Goal: Check status: Check status

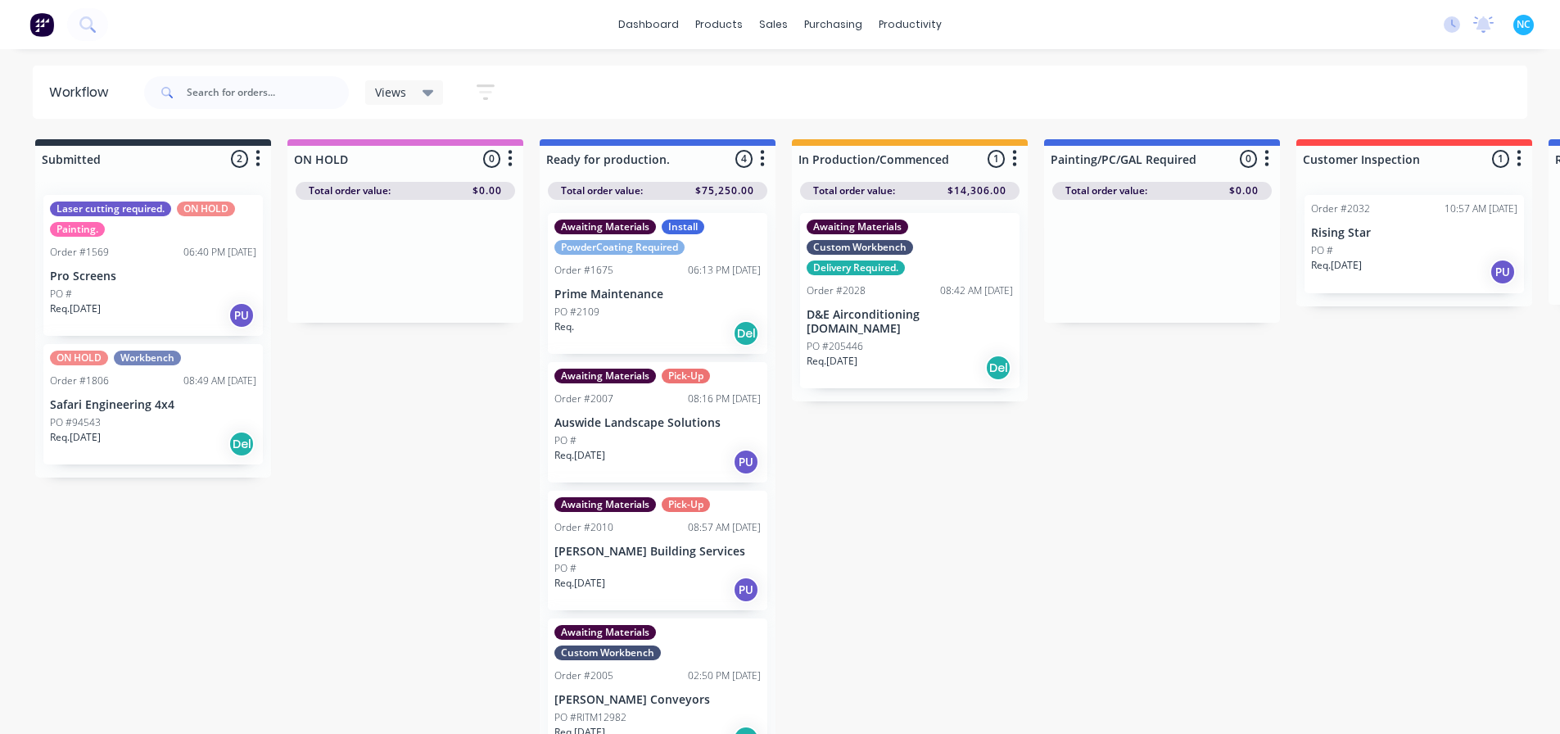
click at [805, 732] on div "Submitted 2 Sort By Created date Required date Order number Customer name Most …" at bounding box center [1472, 438] width 2969 height 598
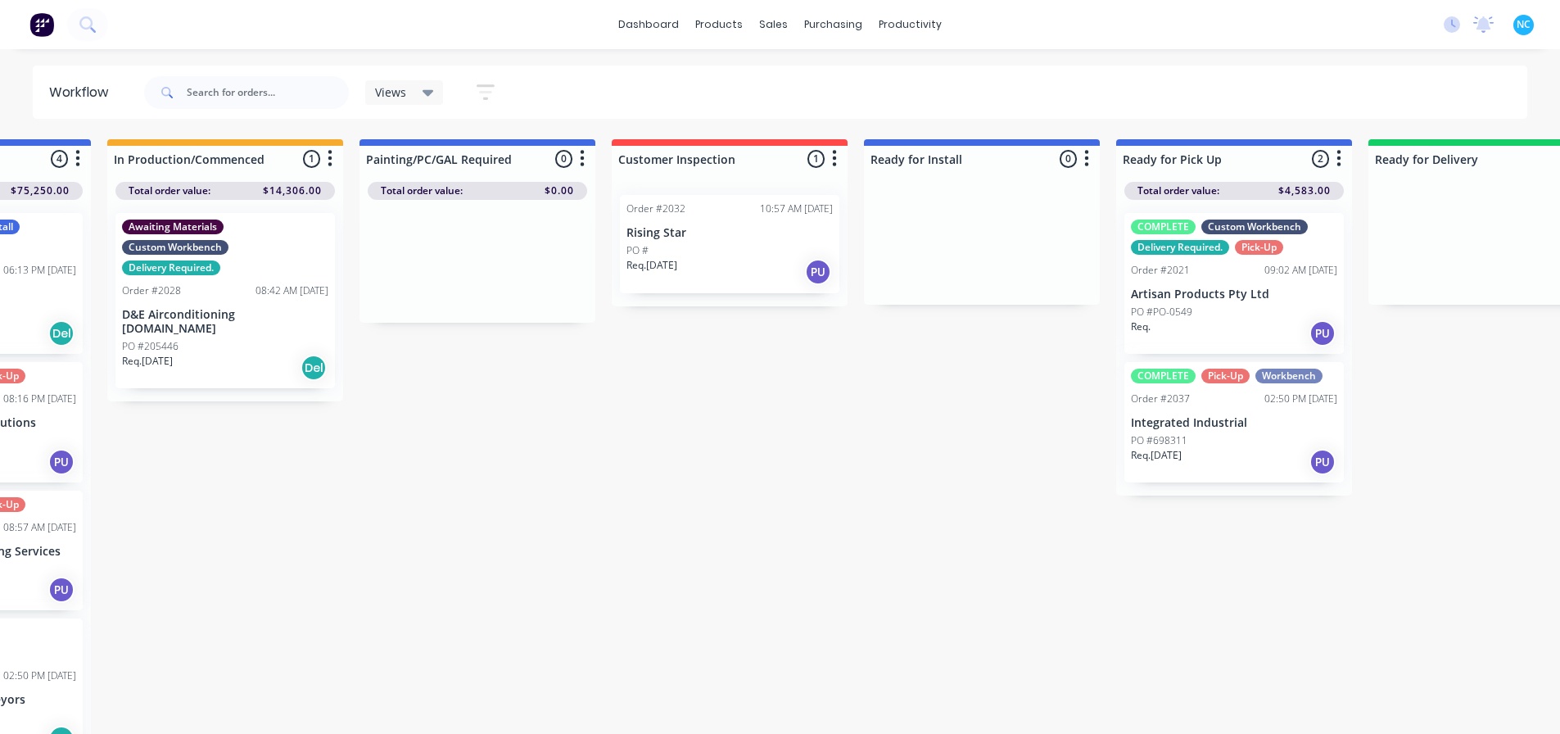
scroll to position [0, 1409]
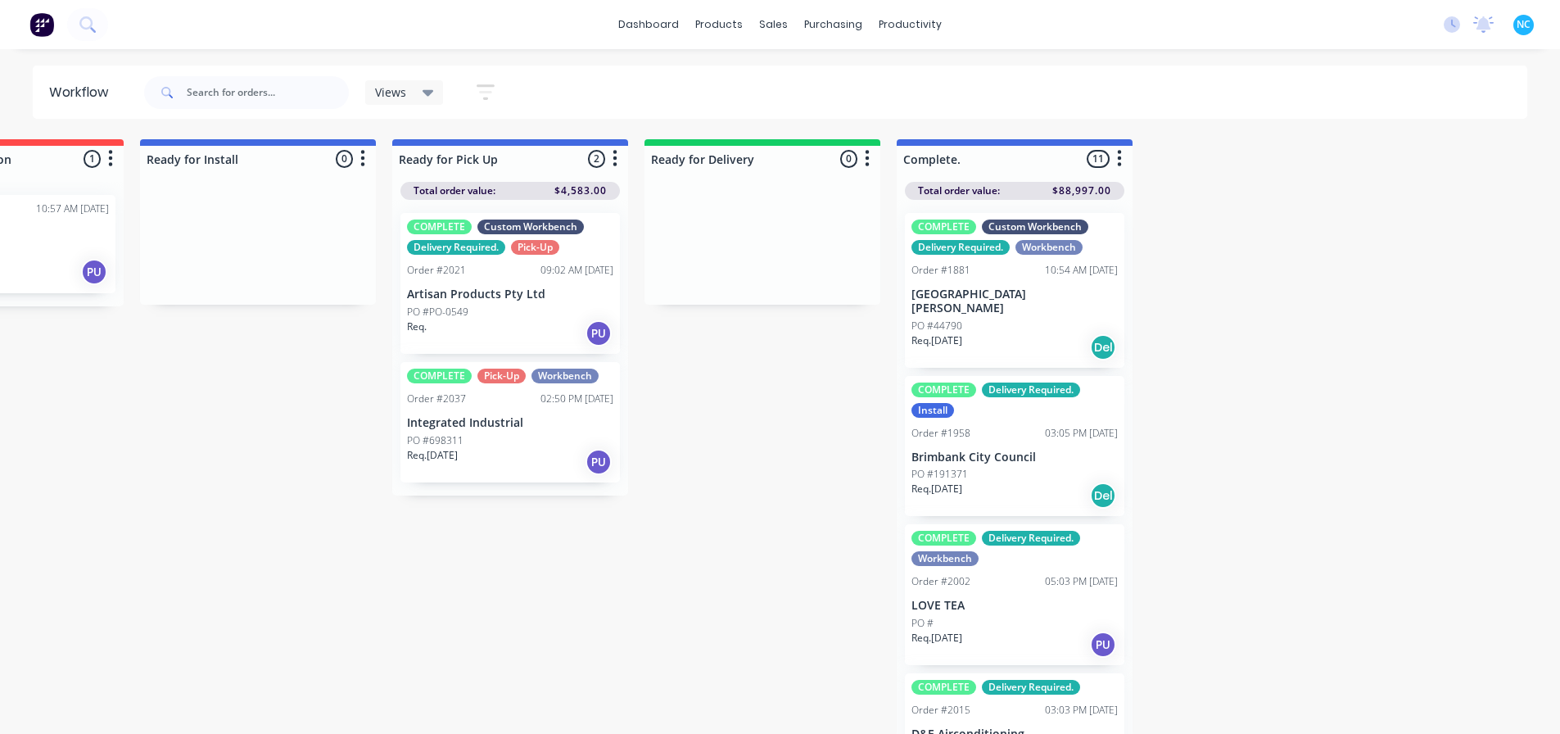
click at [984, 319] on div "PO #44790" at bounding box center [1015, 326] width 206 height 15
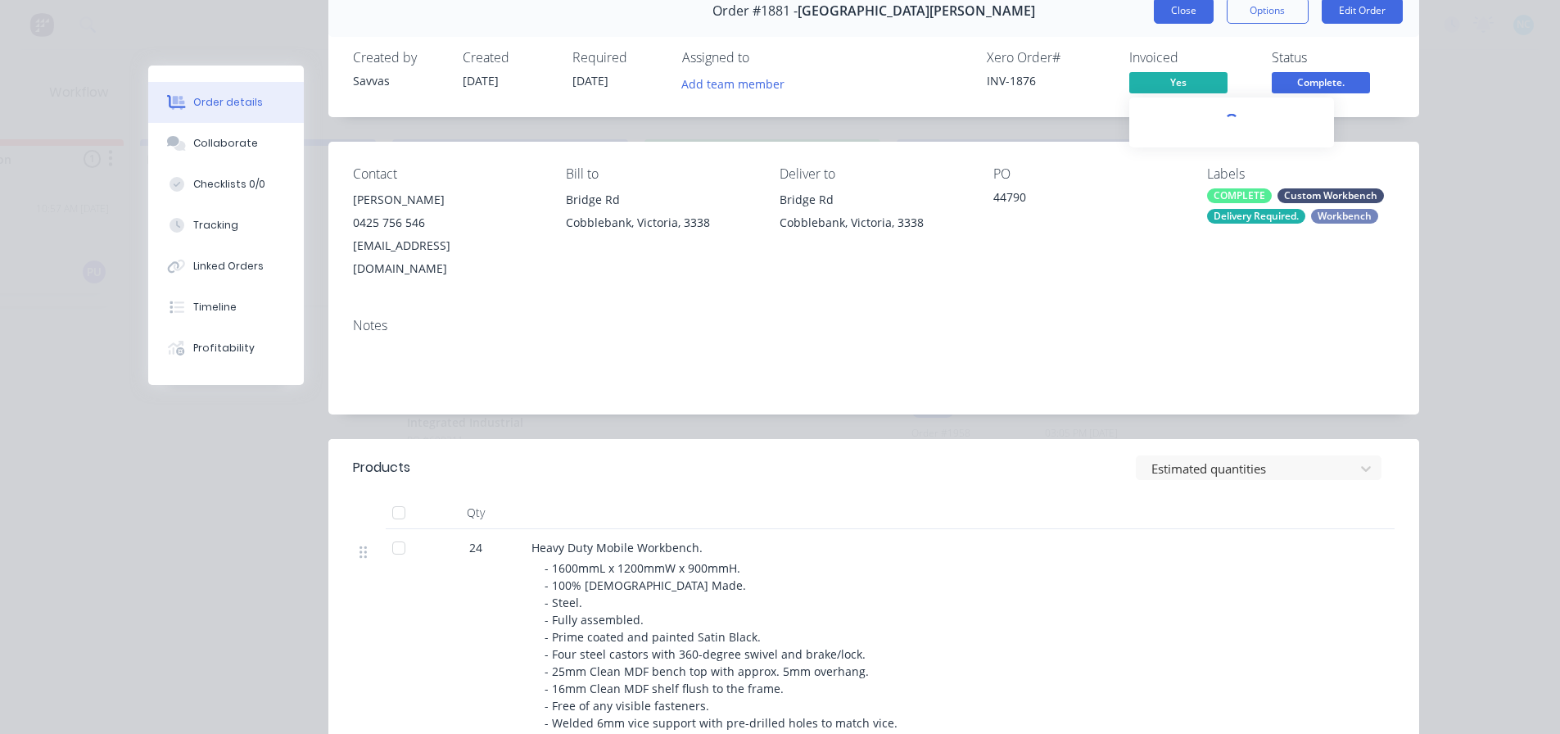
scroll to position [0, 0]
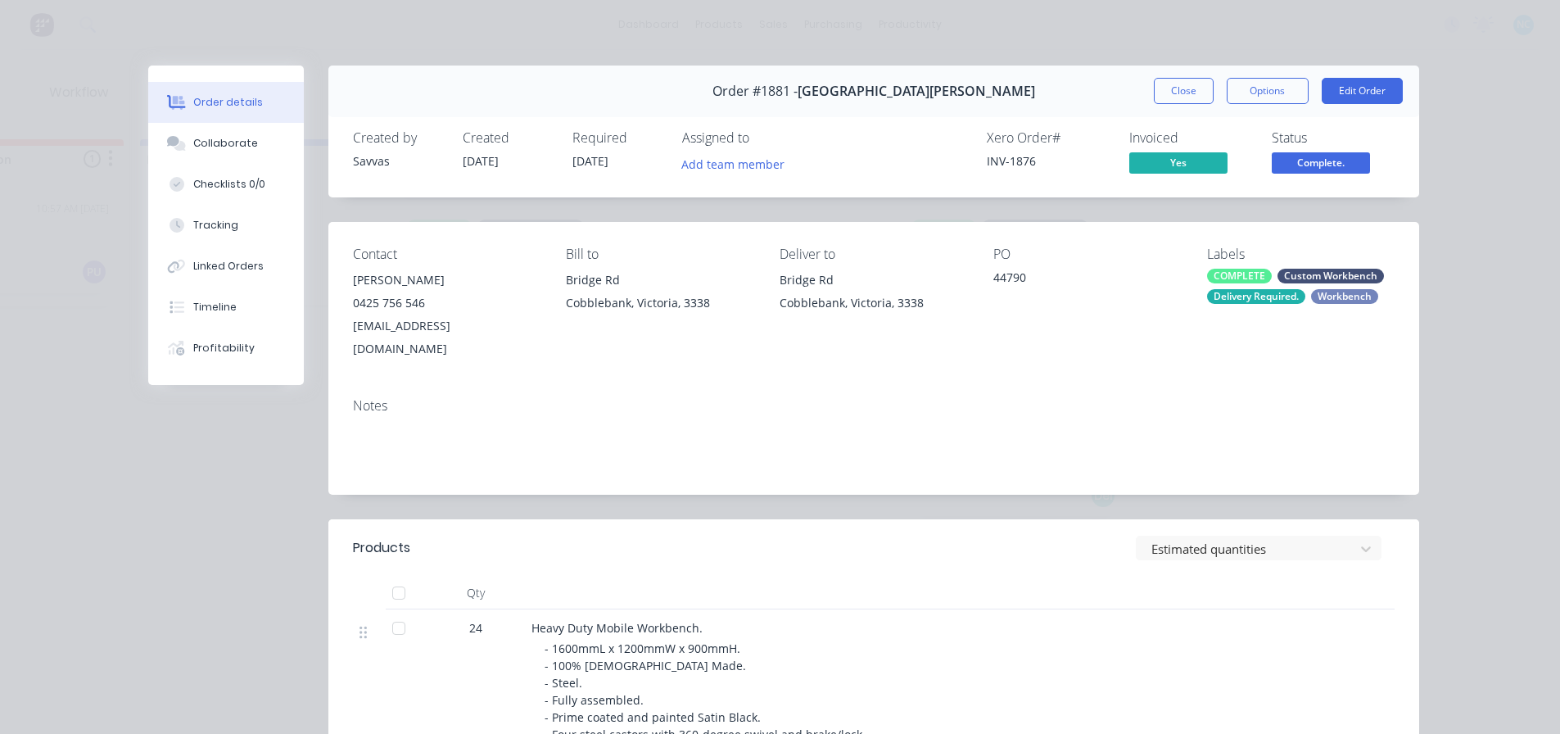
click at [1157, 83] on button "Close" at bounding box center [1184, 91] width 60 height 26
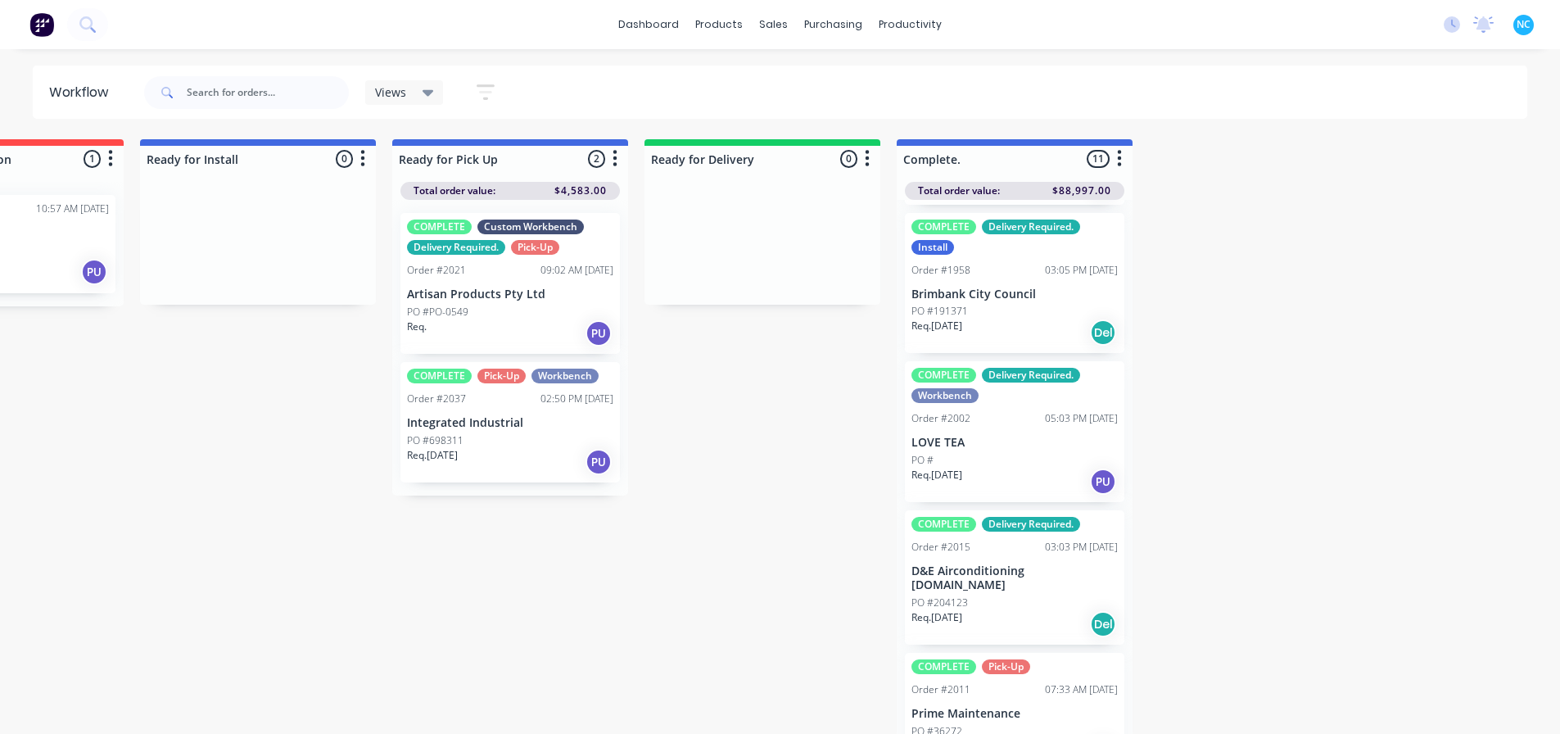
scroll to position [164, 0]
click at [1028, 609] on div "Req. [DATE] Del" at bounding box center [1015, 623] width 206 height 28
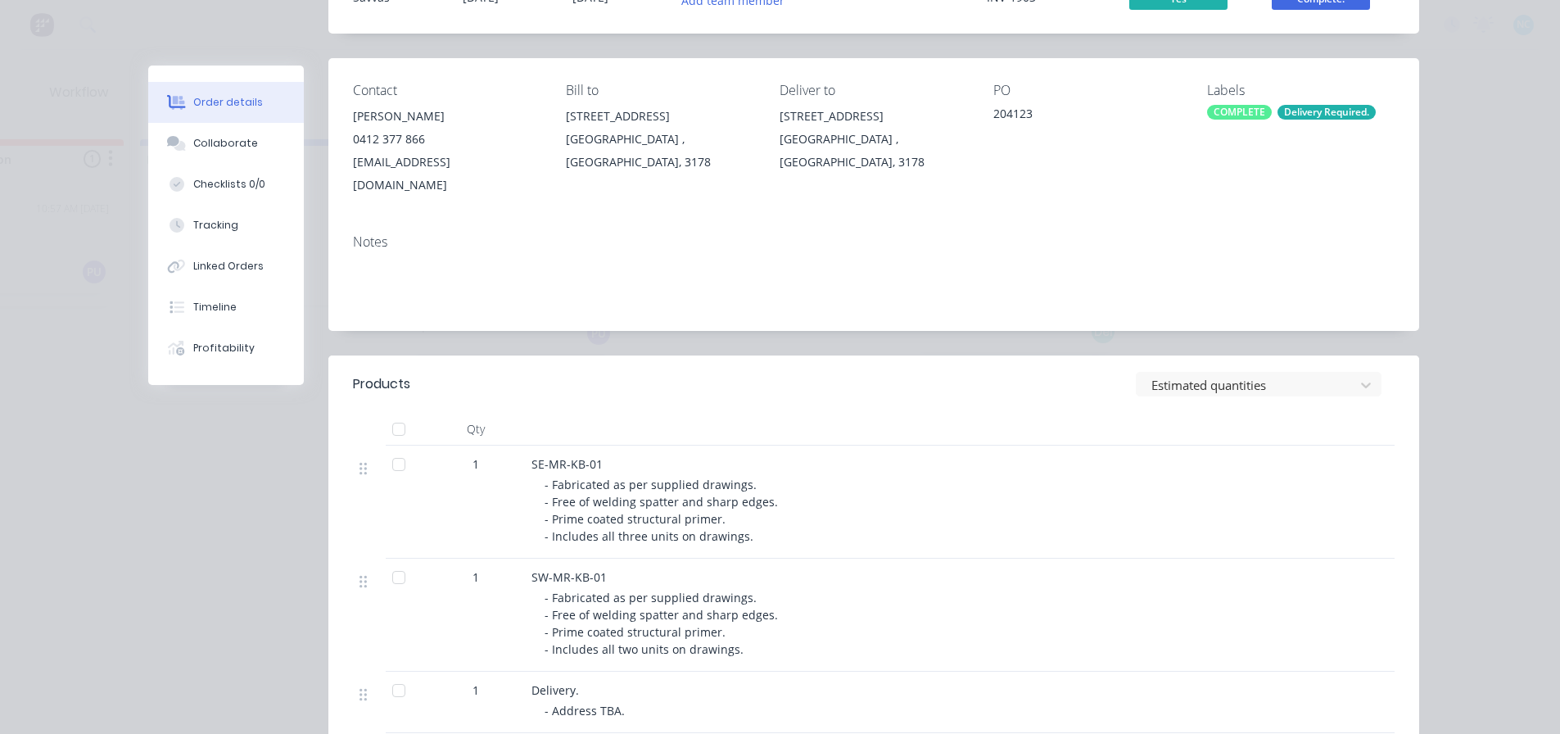
click at [252, 104] on button "Order details" at bounding box center [226, 102] width 156 height 41
click at [229, 156] on button "Collaborate" at bounding box center [226, 143] width 156 height 41
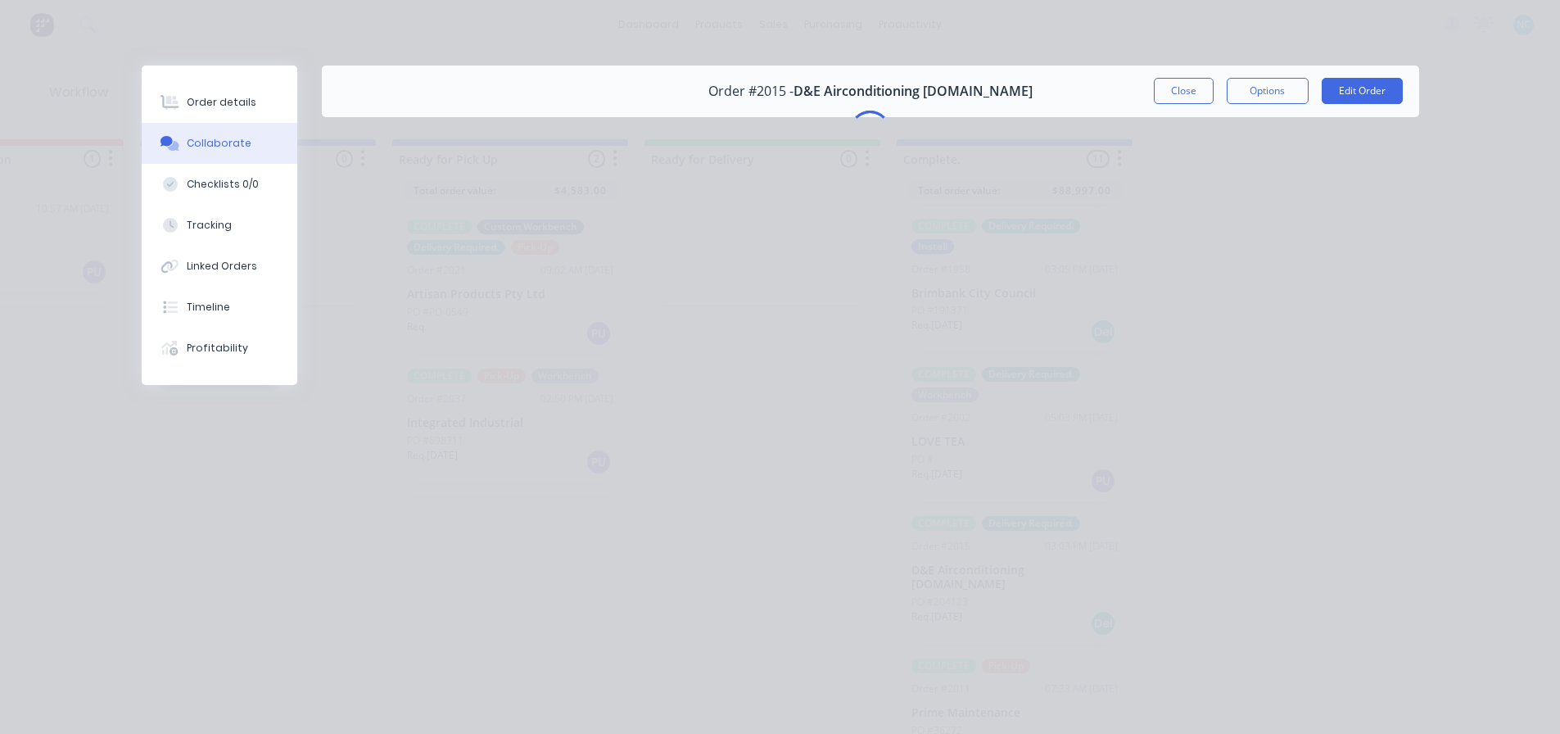
scroll to position [0, 0]
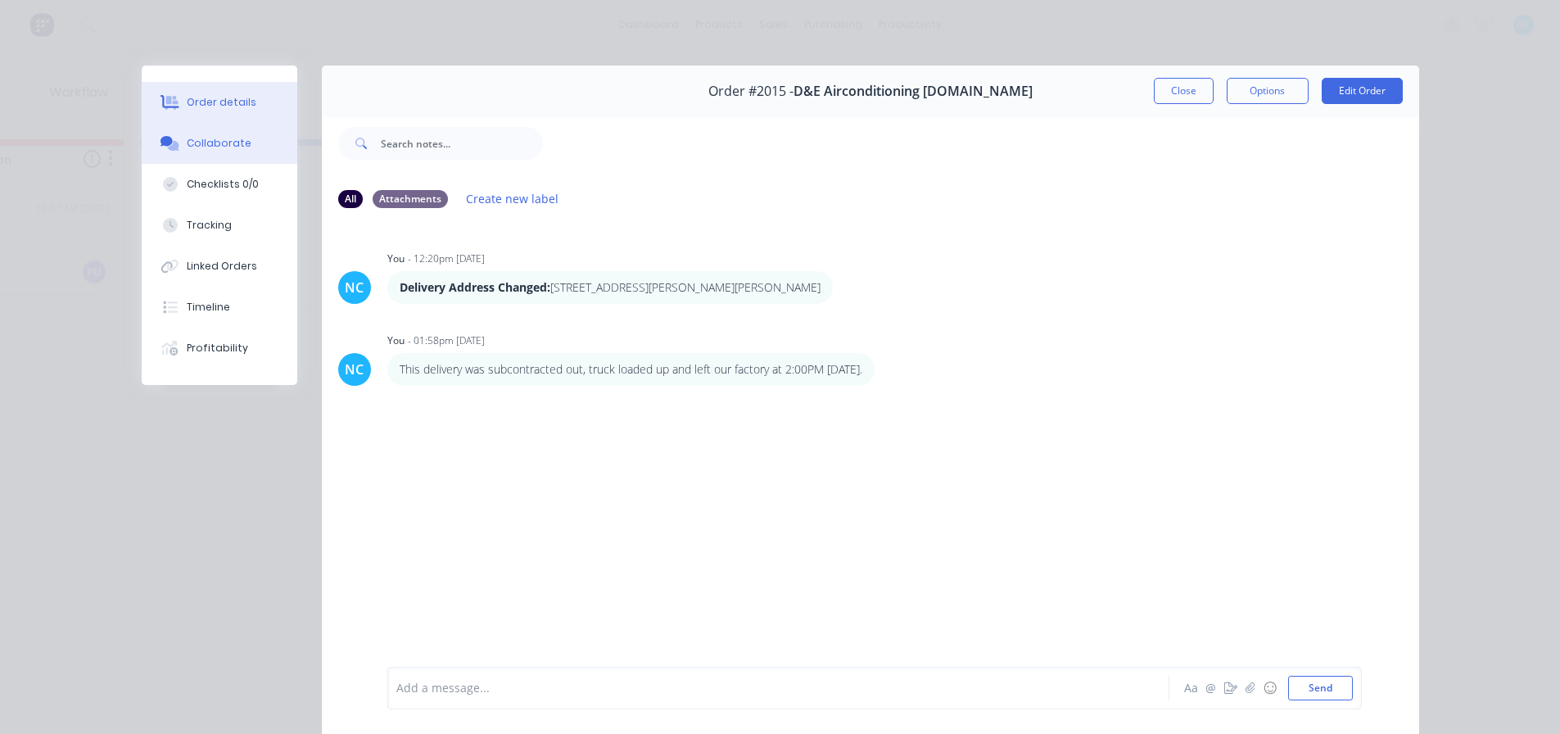
click at [251, 107] on button "Order details" at bounding box center [220, 102] width 156 height 41
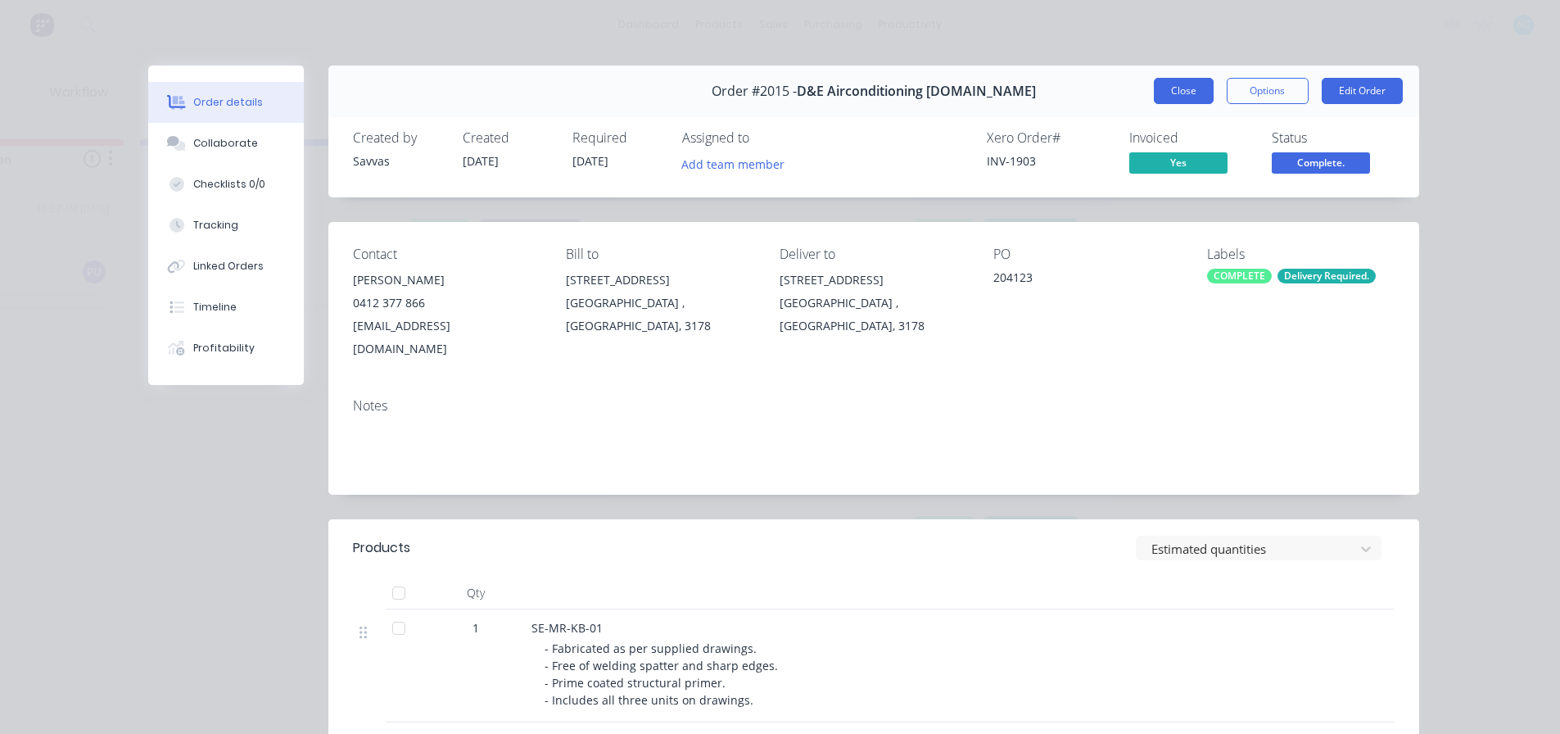
click at [1175, 92] on button "Close" at bounding box center [1184, 91] width 60 height 26
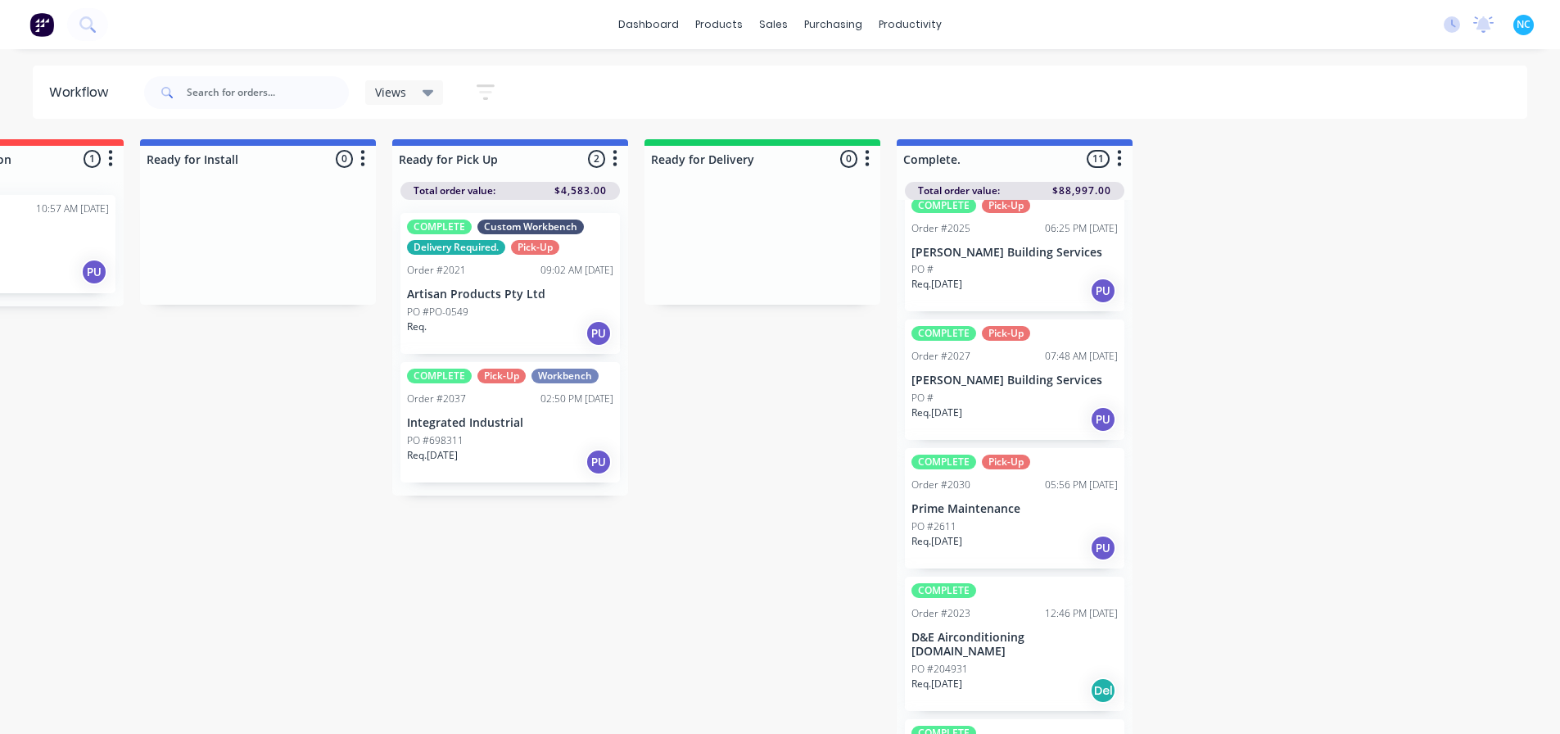
scroll to position [819, 0]
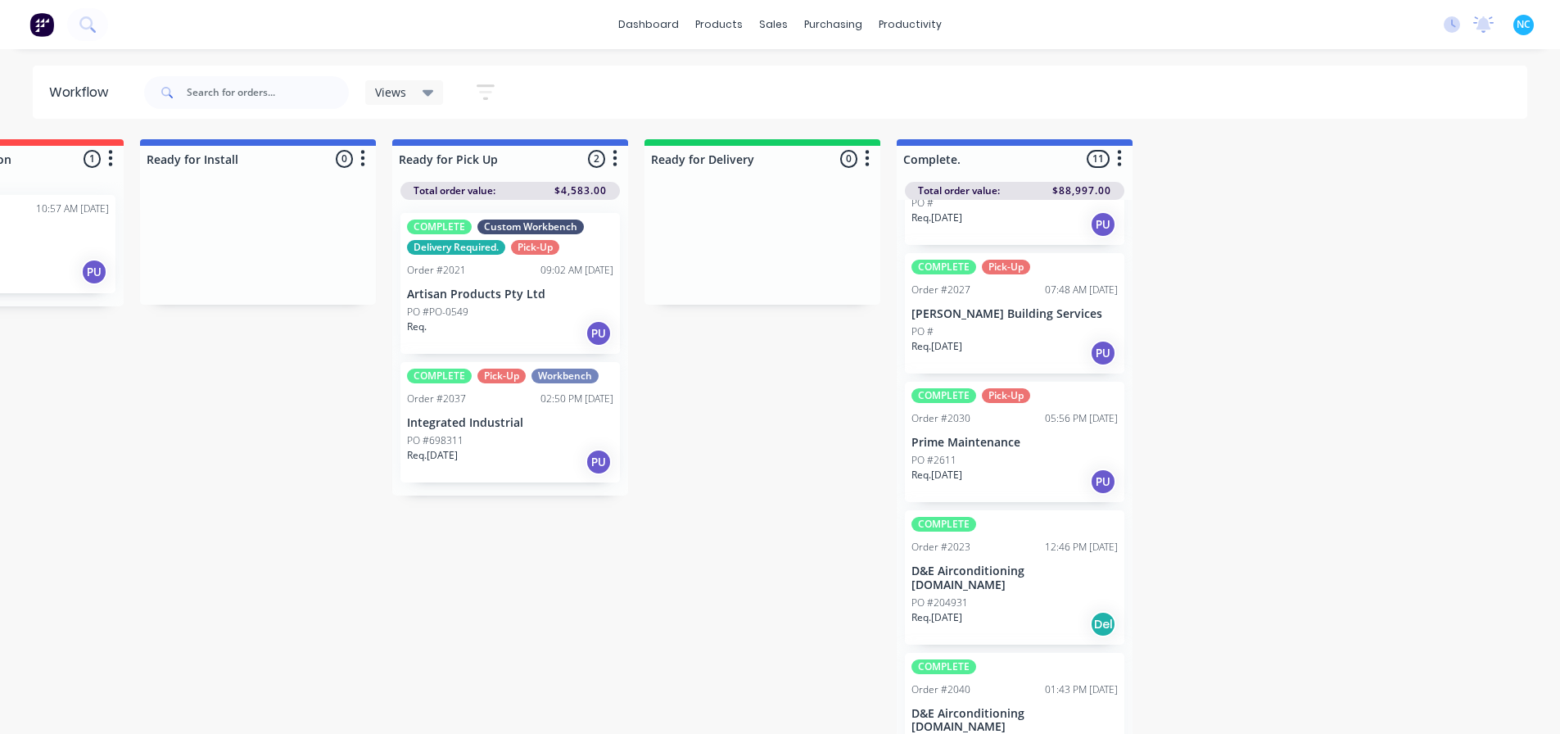
click at [1111, 155] on button "button" at bounding box center [1120, 159] width 20 height 20
click at [1063, 192] on button "Sort By" at bounding box center [1048, 194] width 164 height 27
click at [1222, 313] on recent "Most recent" at bounding box center [1216, 310] width 164 height 27
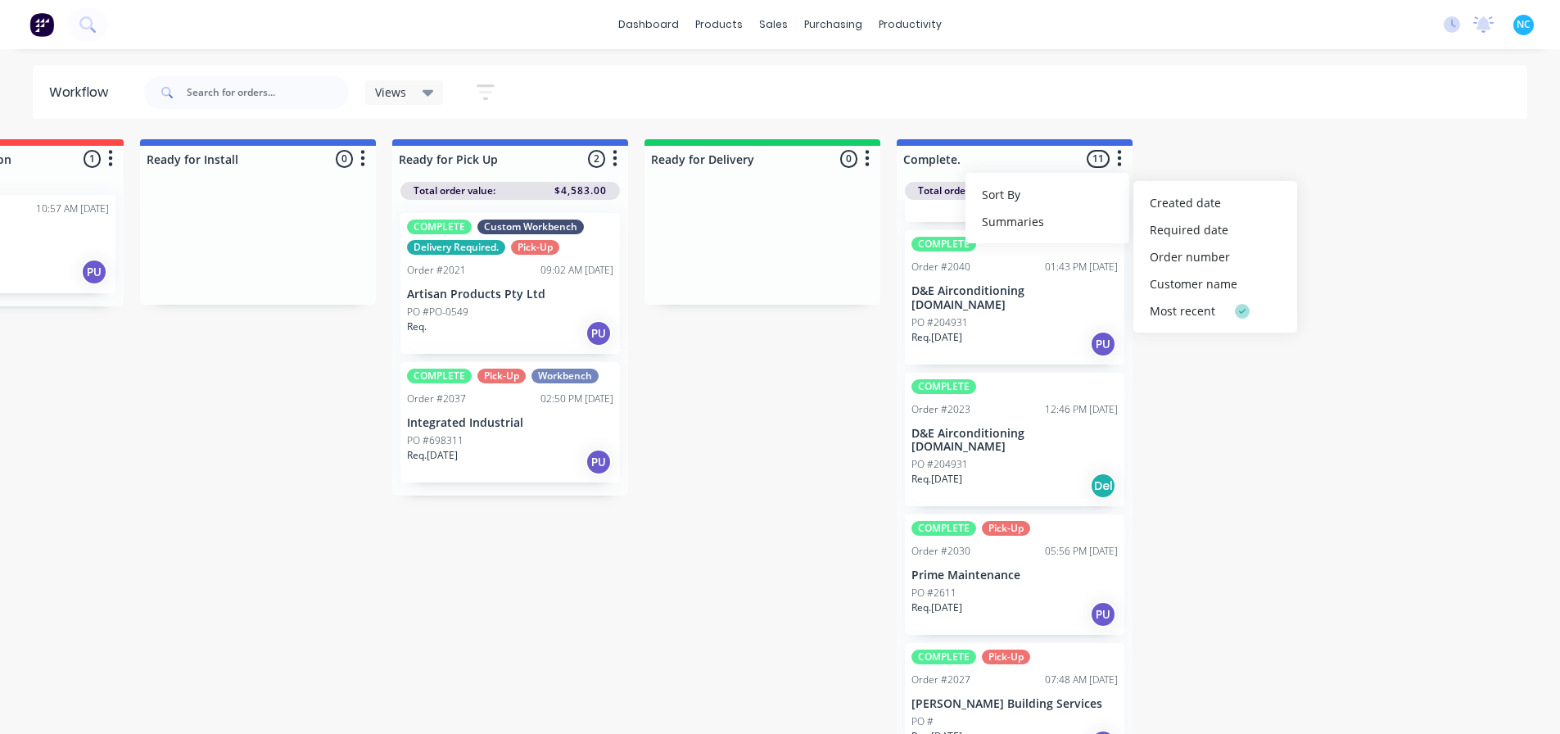
scroll to position [0, 0]
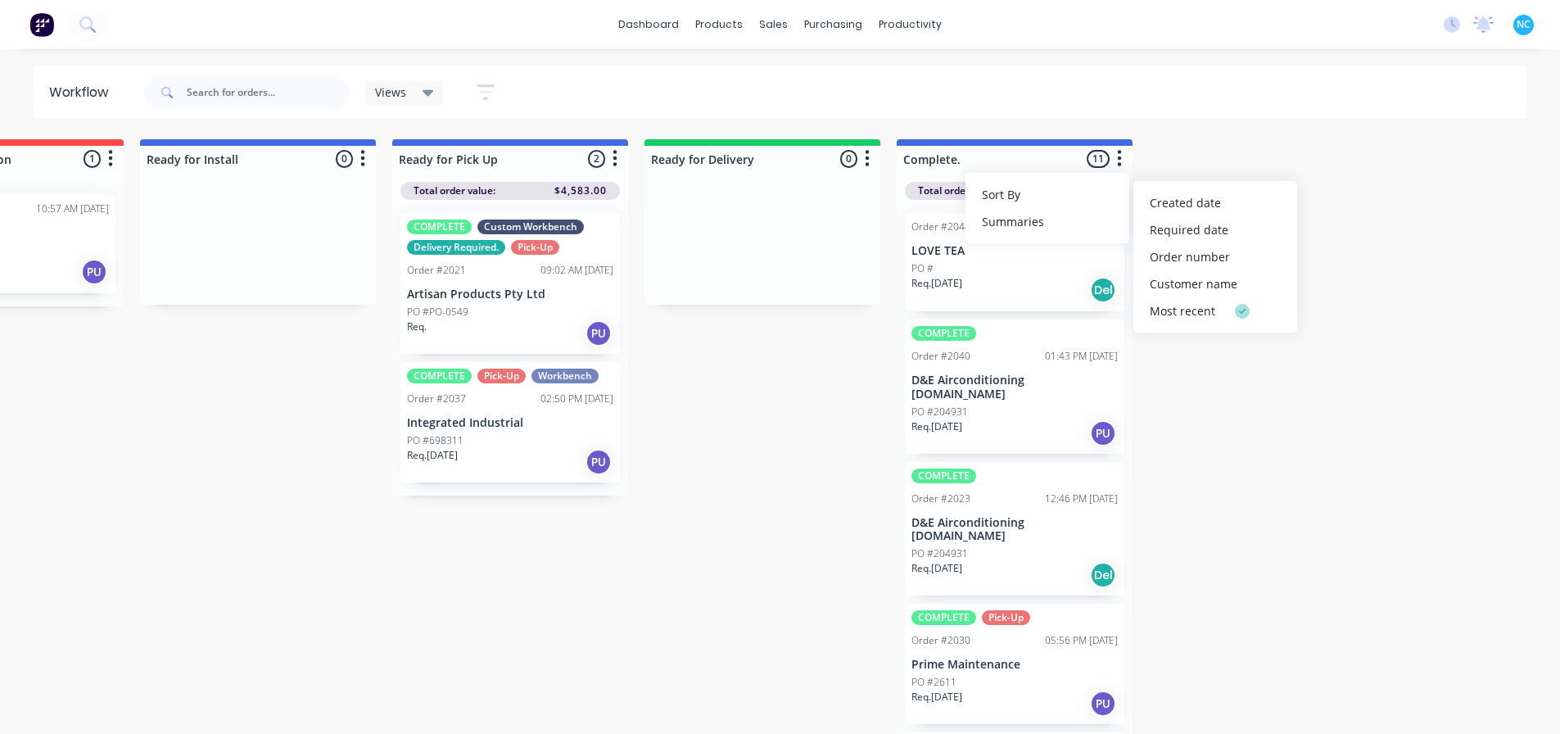
click at [1236, 388] on div "Submitted 2 Sort By Created date Required date Order number Customer name Most …" at bounding box center [63, 438] width 2969 height 598
click at [998, 254] on p "LOVE TEA" at bounding box center [1015, 251] width 206 height 14
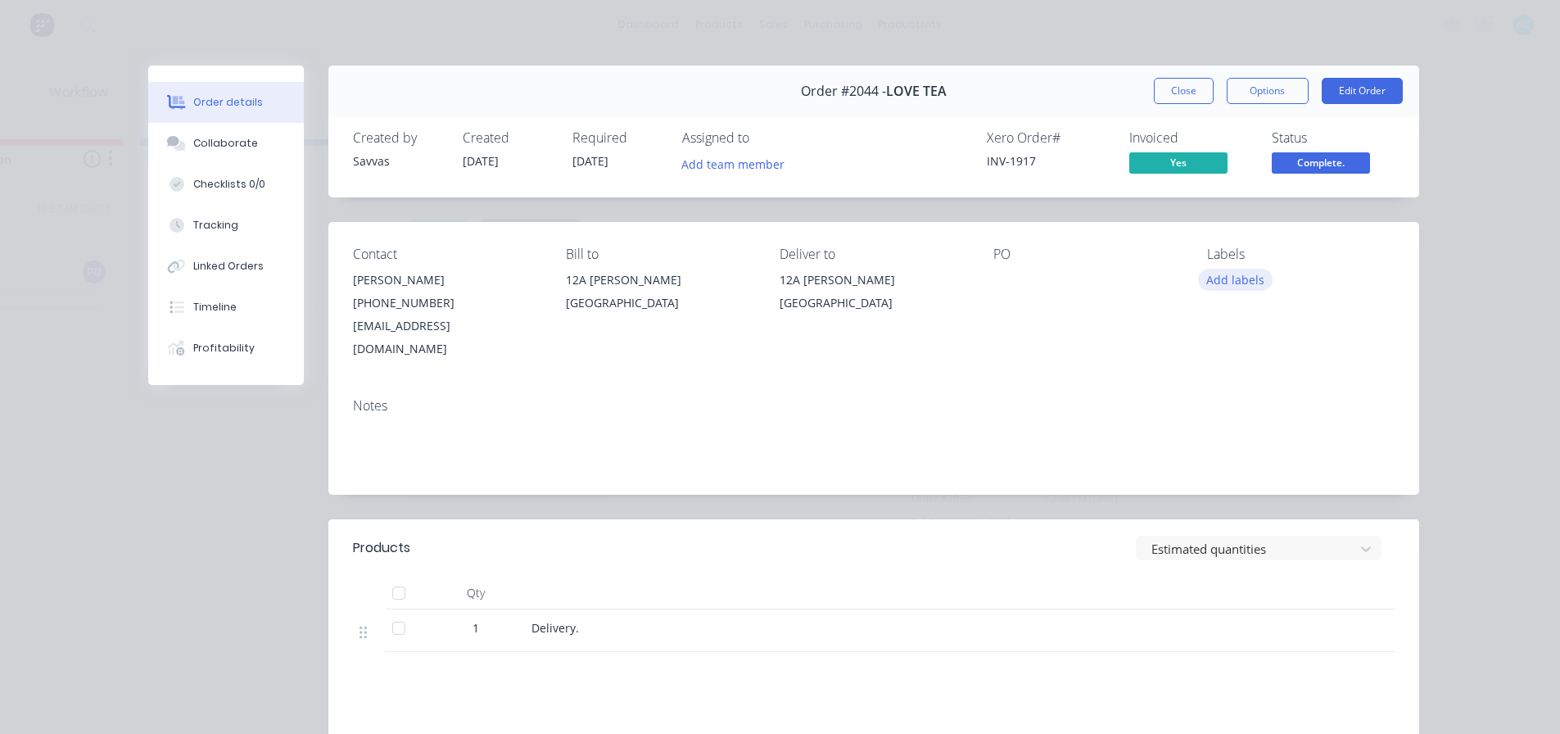
click at [1232, 285] on button "Add labels" at bounding box center [1235, 280] width 75 height 22
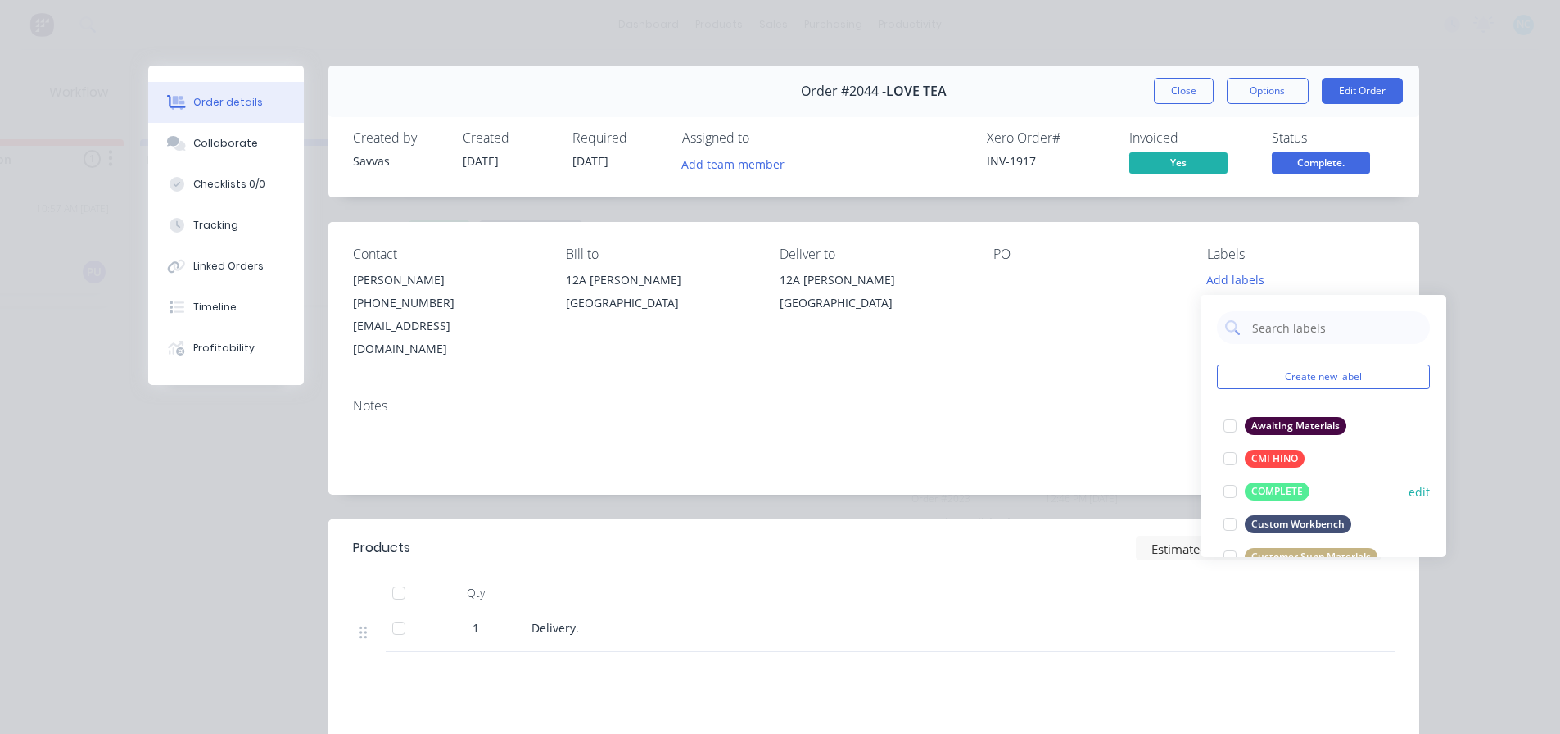
click at [1233, 493] on div at bounding box center [1230, 491] width 33 height 33
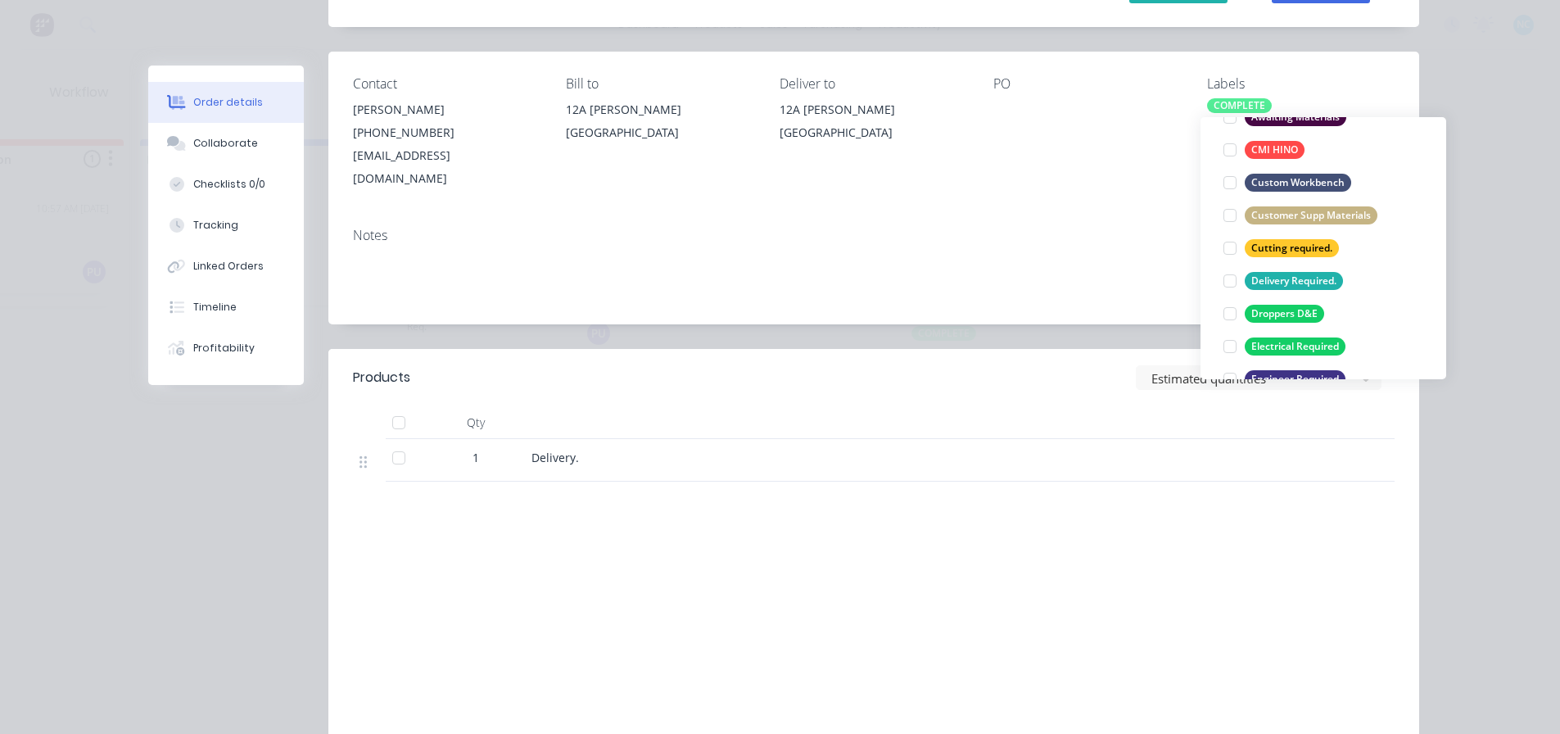
scroll to position [75, 0]
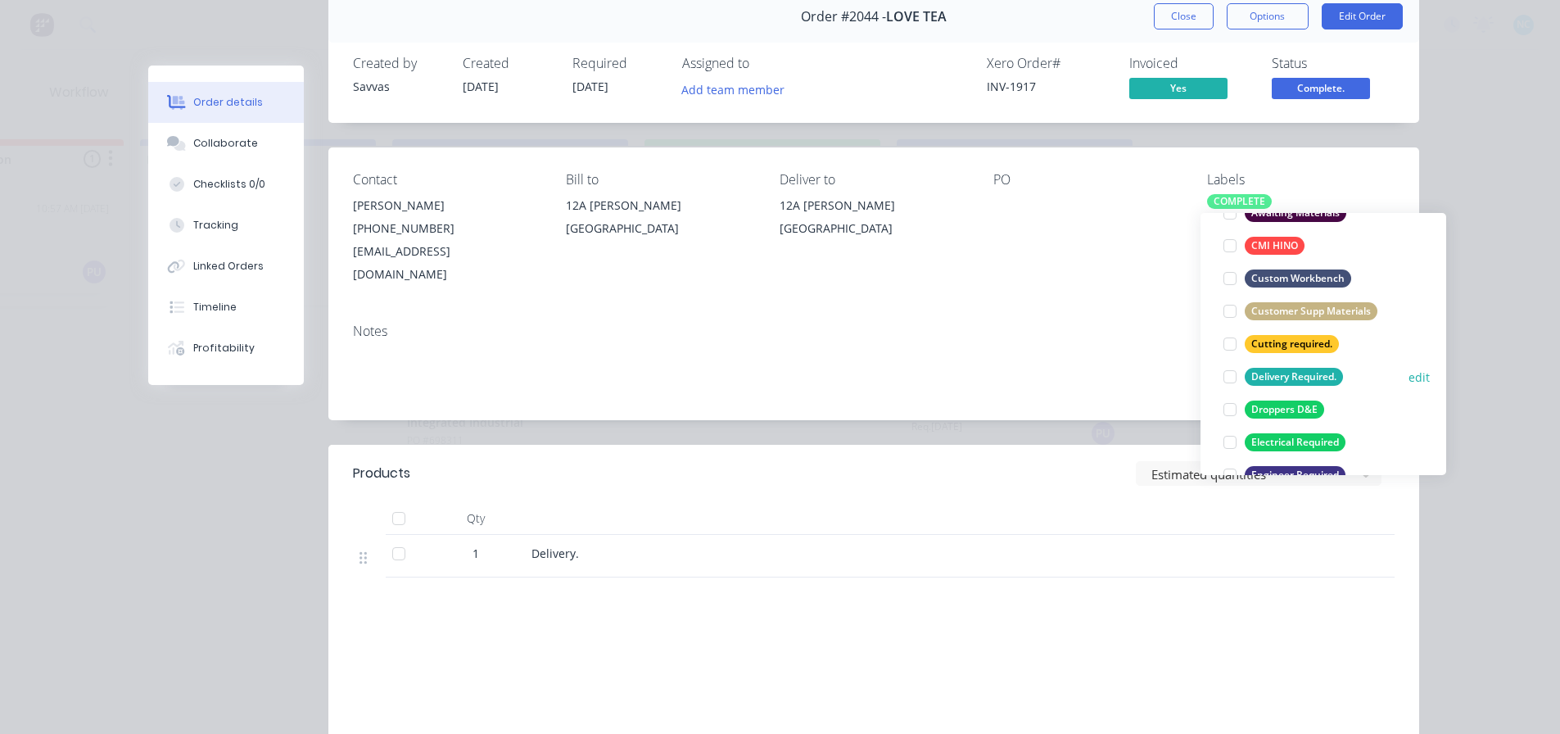
click at [1236, 382] on div at bounding box center [1230, 376] width 33 height 33
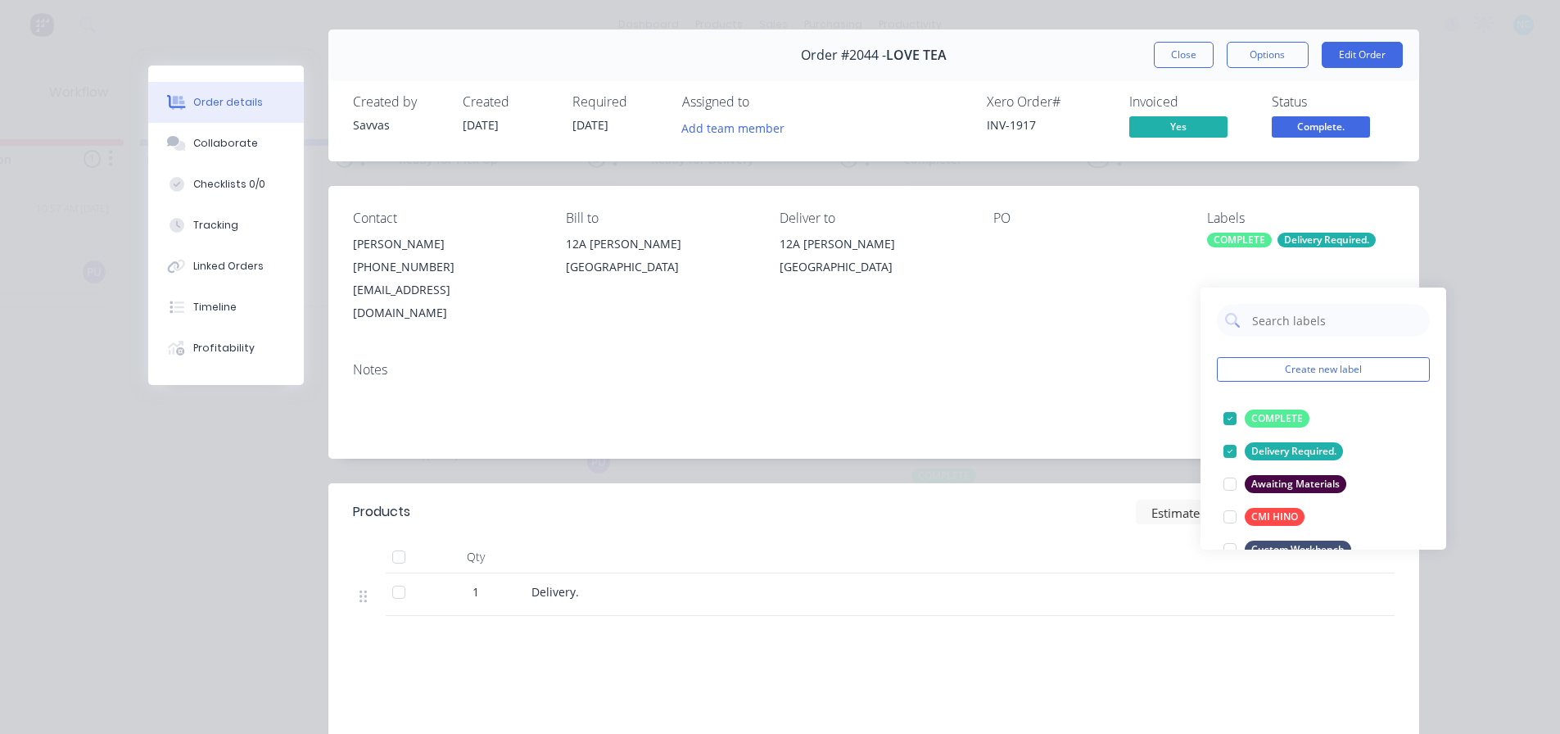
scroll to position [0, 0]
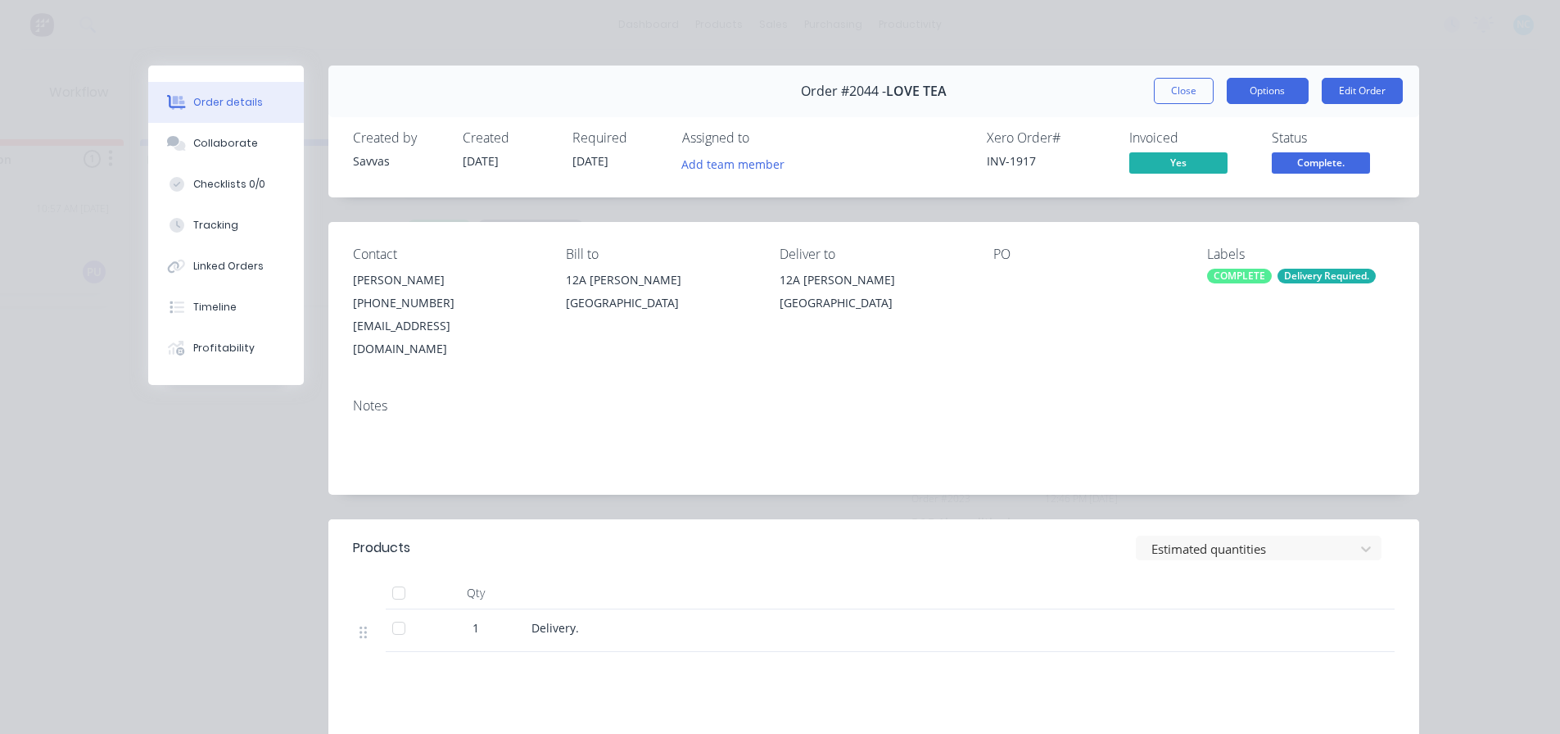
drag, startPoint x: 1166, startPoint y: 88, endPoint x: 1260, endPoint y: 86, distance: 93.4
click at [1260, 86] on div "Close Options Edit Order" at bounding box center [1278, 91] width 249 height 26
click at [1260, 86] on button "Options" at bounding box center [1268, 91] width 82 height 26
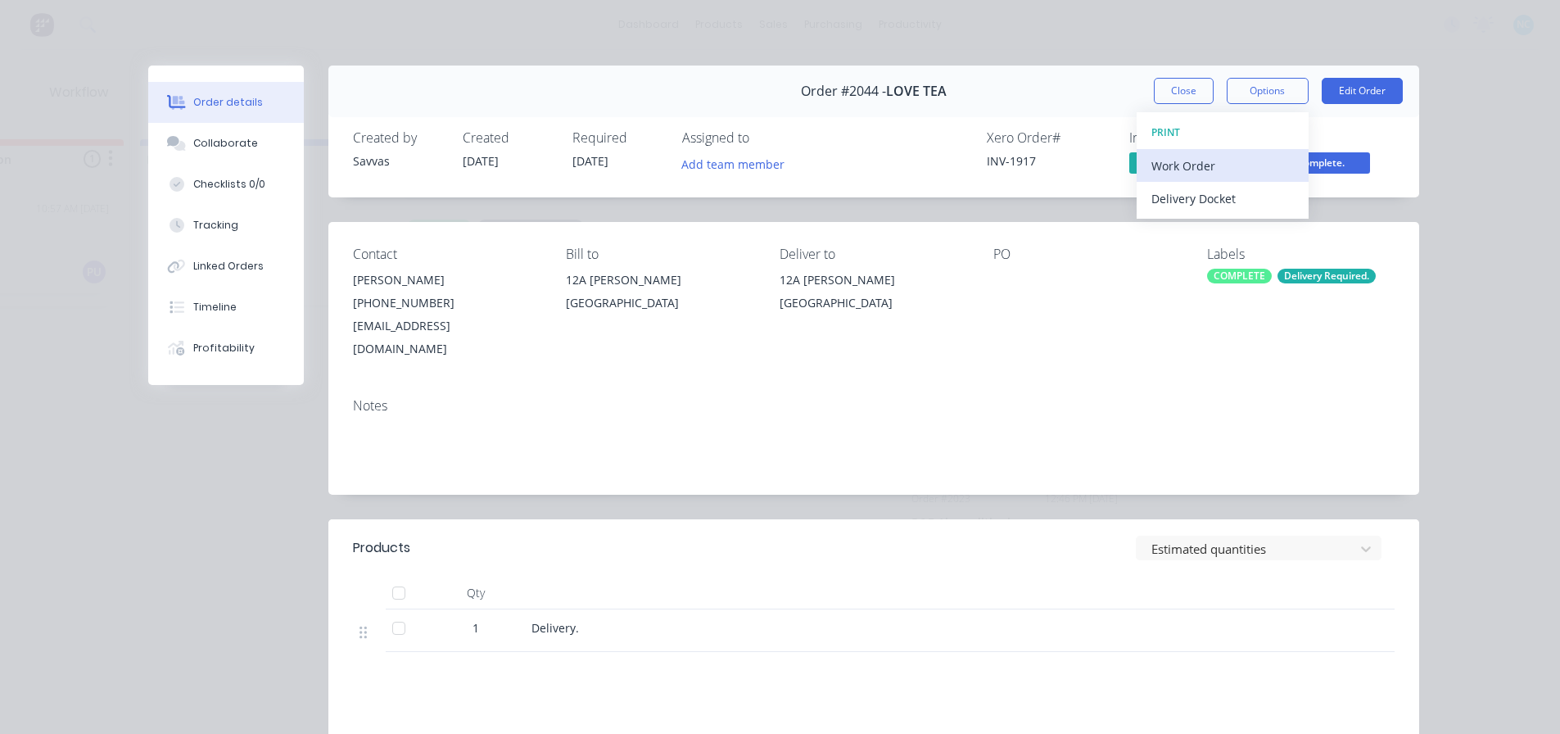
click at [1224, 165] on div "Work Order" at bounding box center [1223, 166] width 143 height 24
click at [1210, 187] on div "Standard" at bounding box center [1223, 199] width 143 height 24
click at [1176, 96] on button "Close" at bounding box center [1184, 91] width 60 height 26
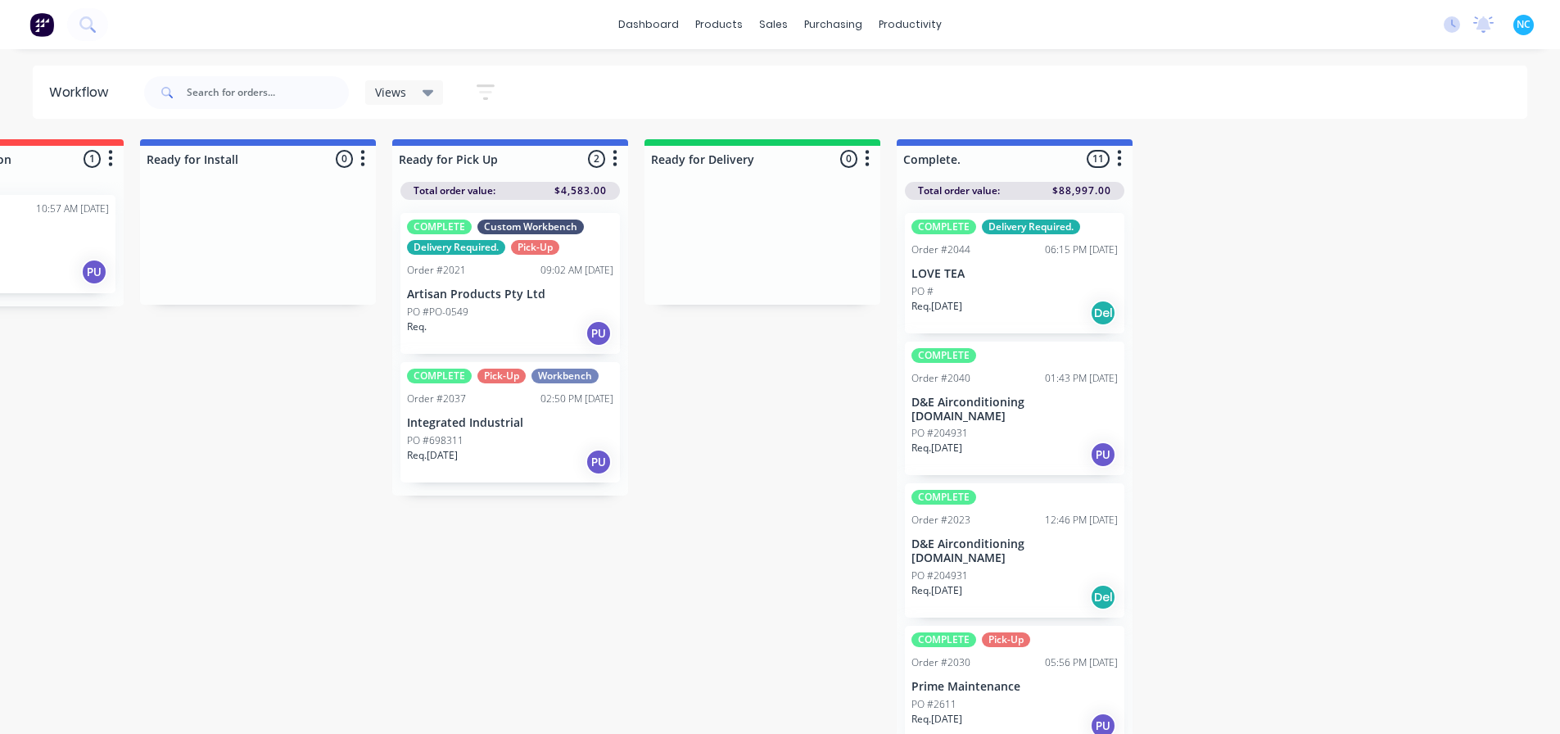
click at [568, 473] on div "Req. [DATE] PU" at bounding box center [510, 462] width 206 height 28
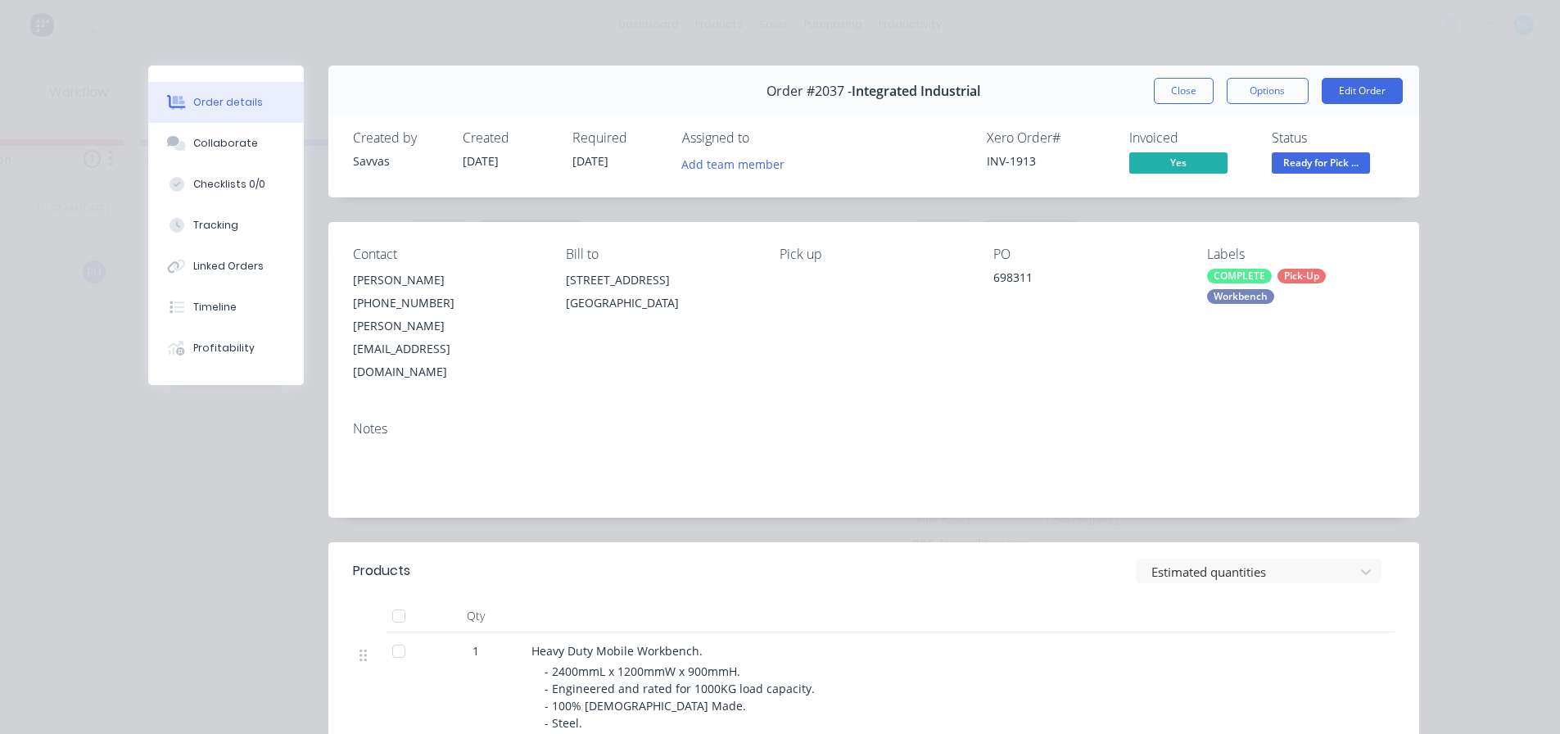
click at [736, 408] on div "Notes" at bounding box center [873, 463] width 1091 height 110
click at [1166, 92] on button "Close" at bounding box center [1184, 91] width 60 height 26
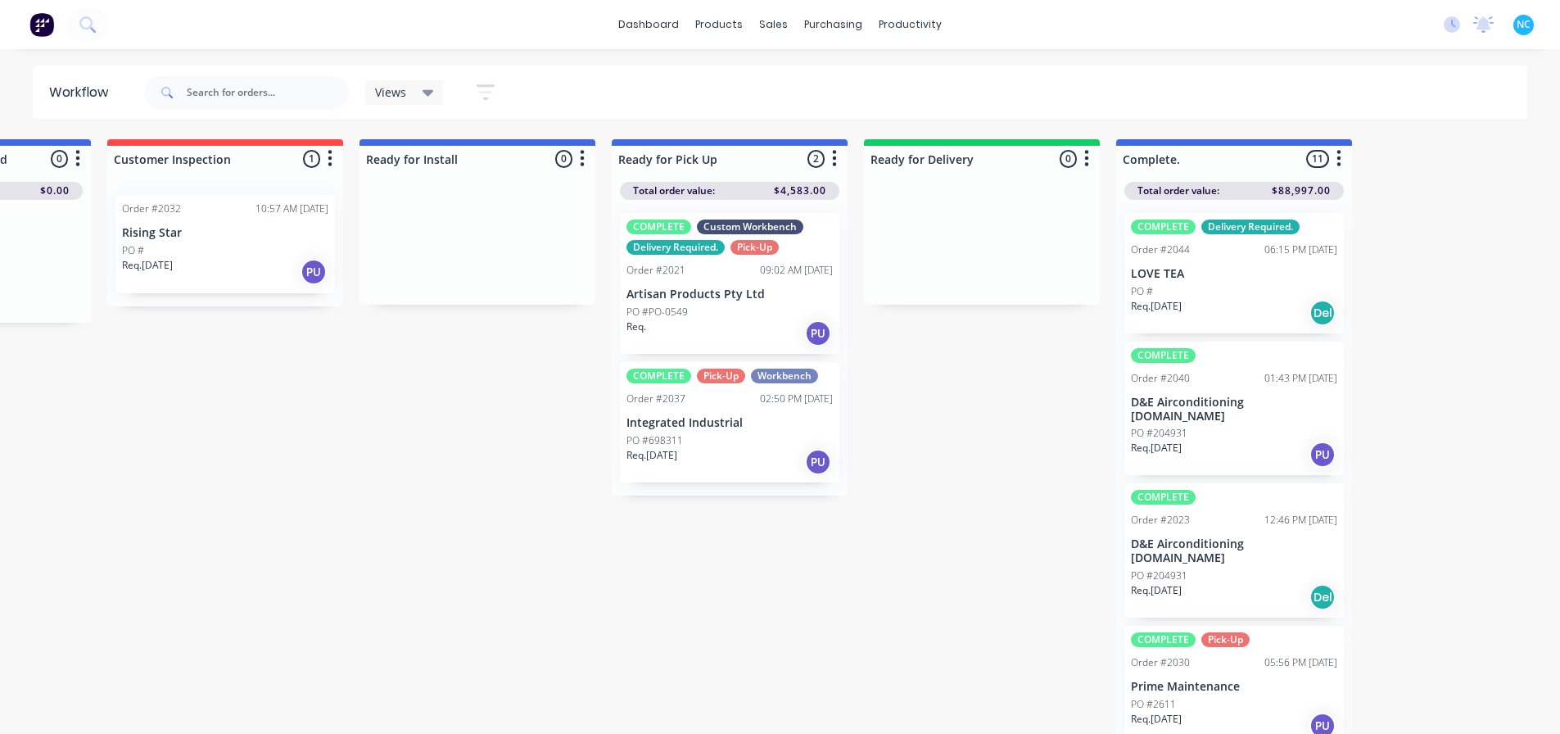
scroll to position [0, 1187]
click at [1249, 426] on div "PO #204931" at bounding box center [1237, 433] width 206 height 15
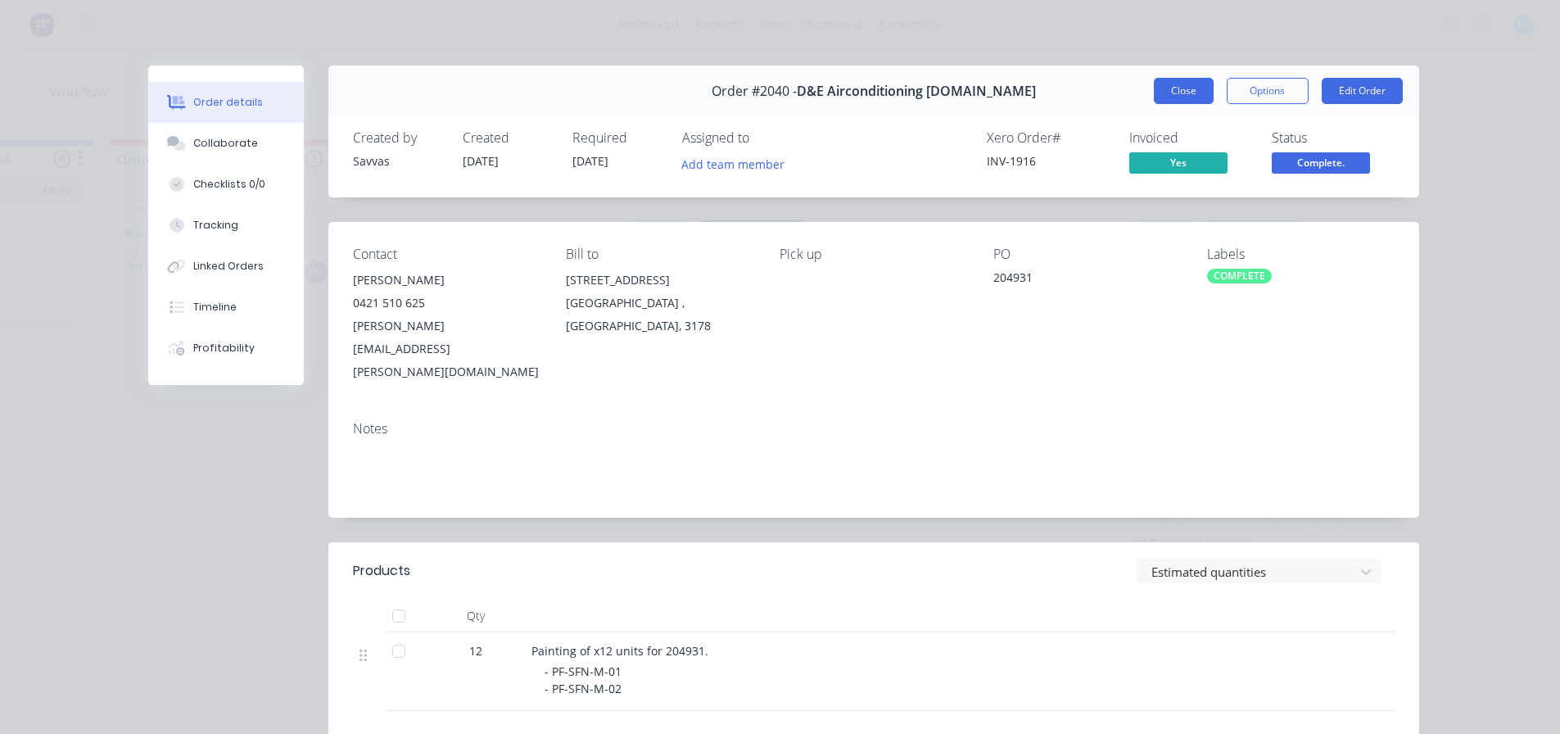
click at [1175, 89] on button "Close" at bounding box center [1184, 91] width 60 height 26
